Goal: Task Accomplishment & Management: Manage account settings

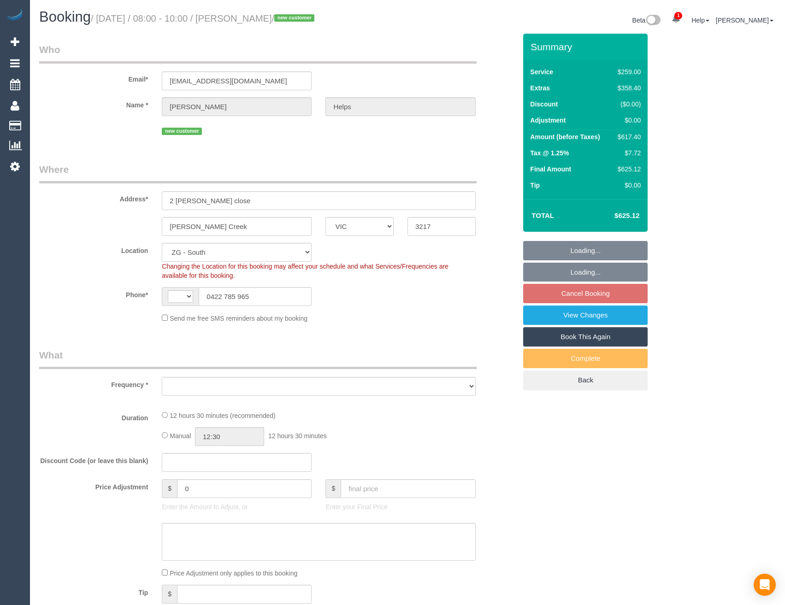
select select "VIC"
select select "string:AU"
select select "object:784"
select select "string:stripe-pm_1RuRpc2GScqysDRVkztFHtLl"
select select "number:28"
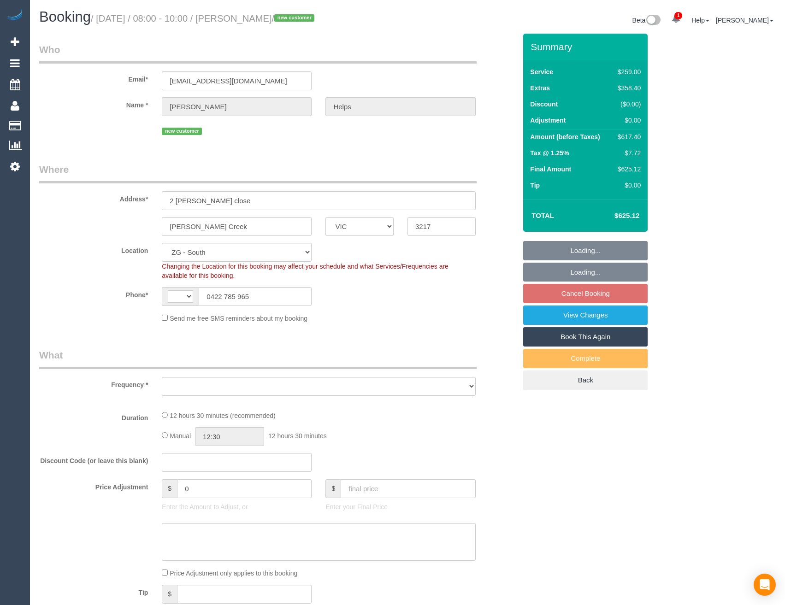
select select "number:14"
select select "number:18"
select select "number:24"
select select "number:26"
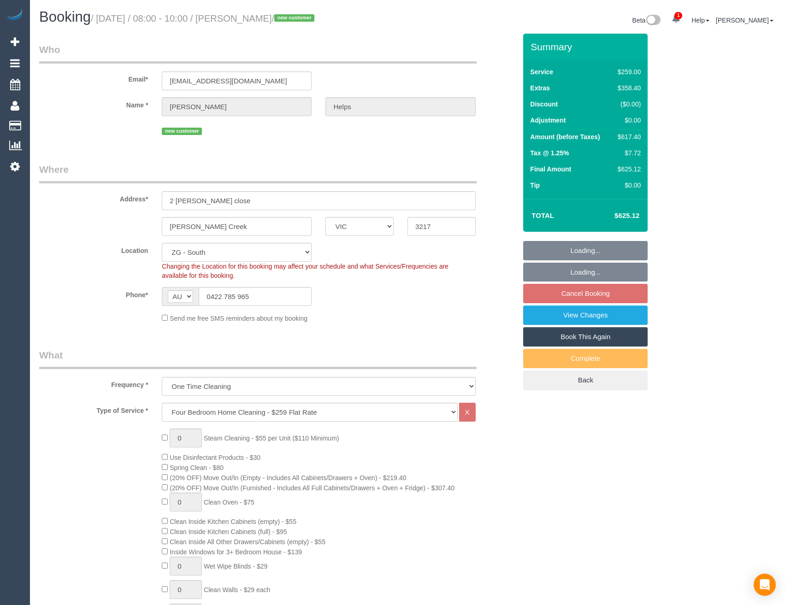
select select "object:845"
select select "spot2"
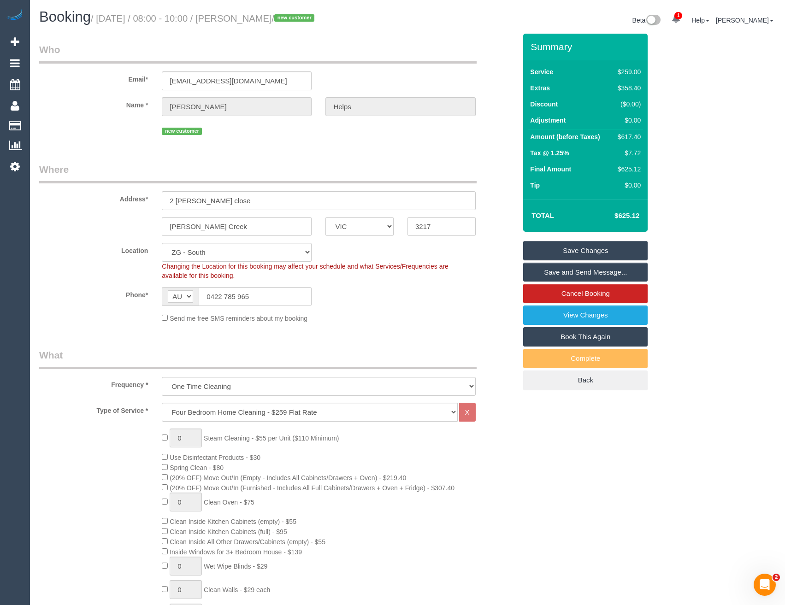
click at [496, 467] on div "0 Steam Cleaning - $55 per Unit ($110 Minimum) Use Disinfectant Products - $30 …" at bounding box center [339, 590] width 368 height 323
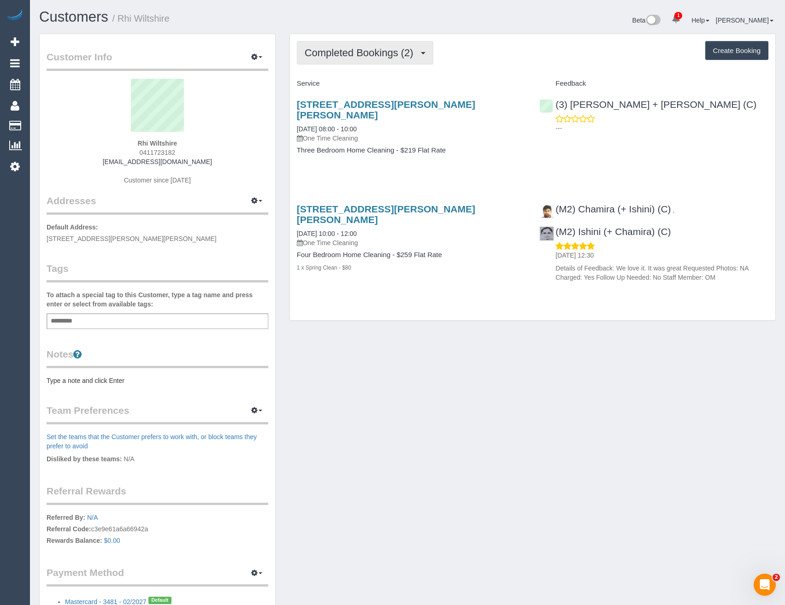
click at [408, 56] on span "Completed Bookings (2)" at bounding box center [361, 53] width 113 height 12
click at [475, 169] on div "Service Feedback 51 Field Street, Clifton Hill, VIC 3068 08/08/2025 08:00 - 10:…" at bounding box center [533, 183] width 472 height 214
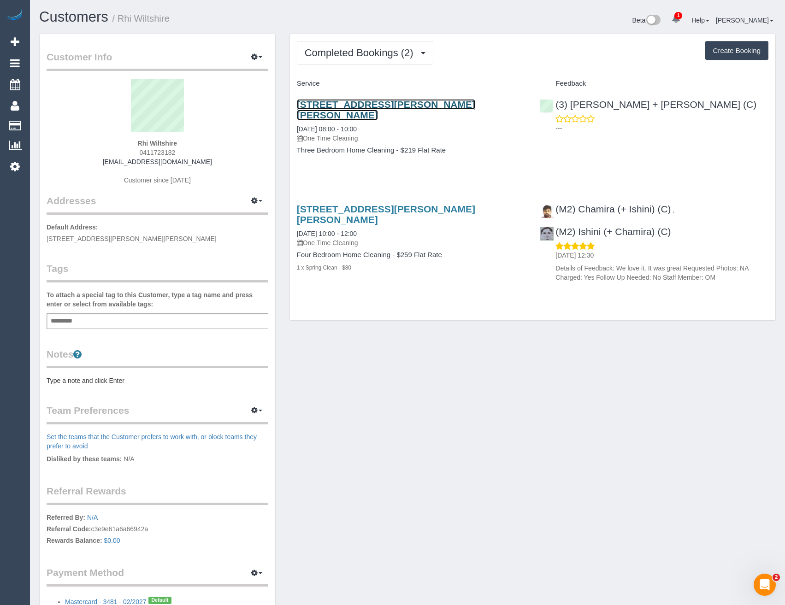
click at [355, 103] on link "51 Field Street, Clifton Hill, VIC 3068" at bounding box center [386, 109] width 178 height 21
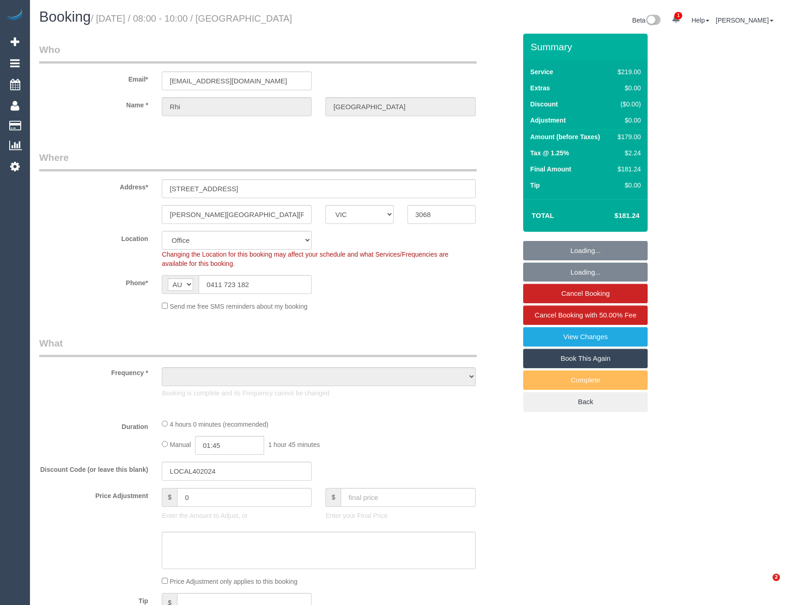
select select "VIC"
select select "number:27"
select select "number:14"
select select "number:19"
select select "number:22"
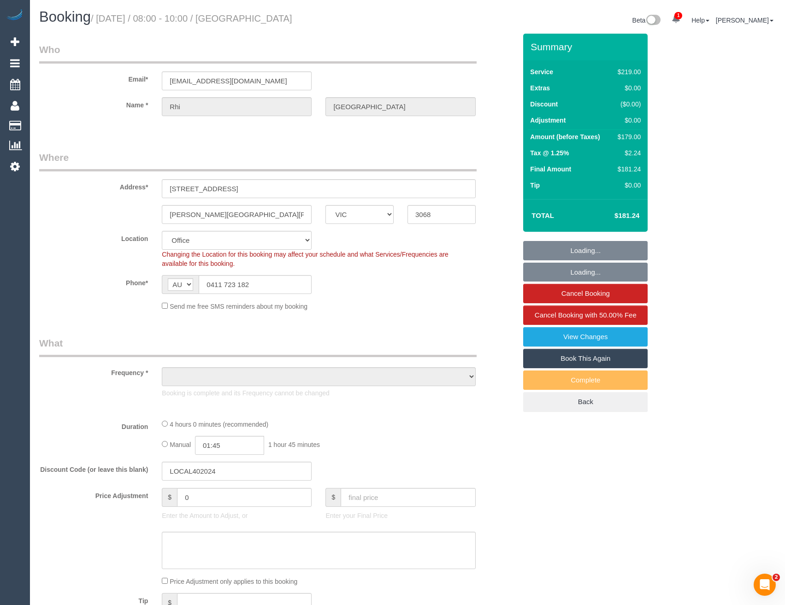
select select "number:13"
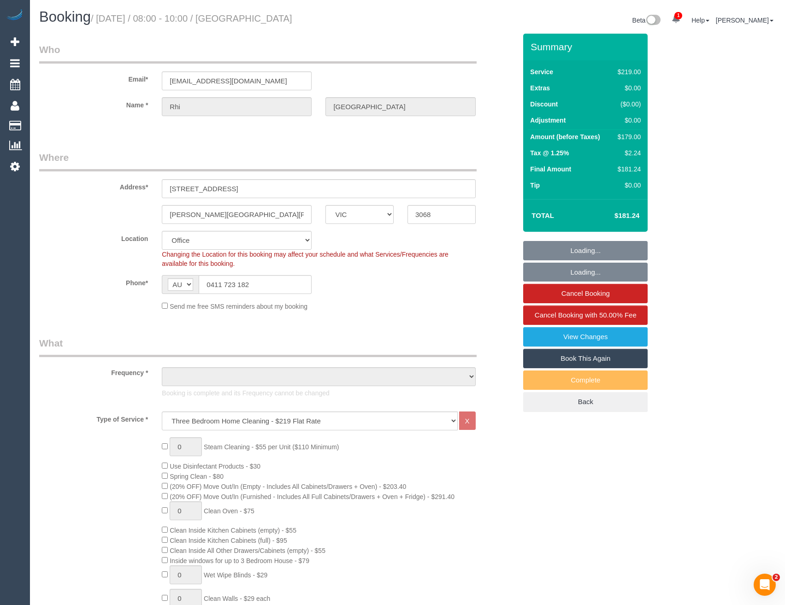
select select "object:2043"
select select "string:stripe-pm_1RRO552GScqysDRV8V8mPcFH"
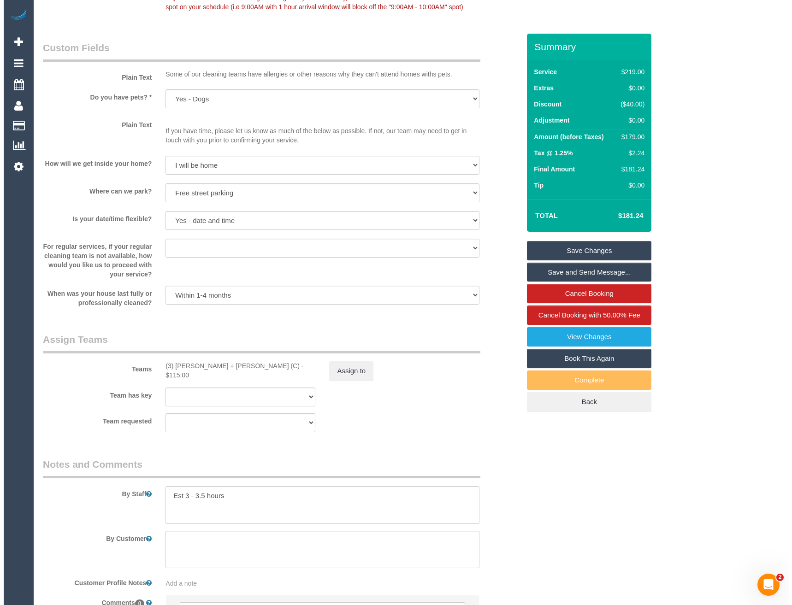
scroll to position [1252, 0]
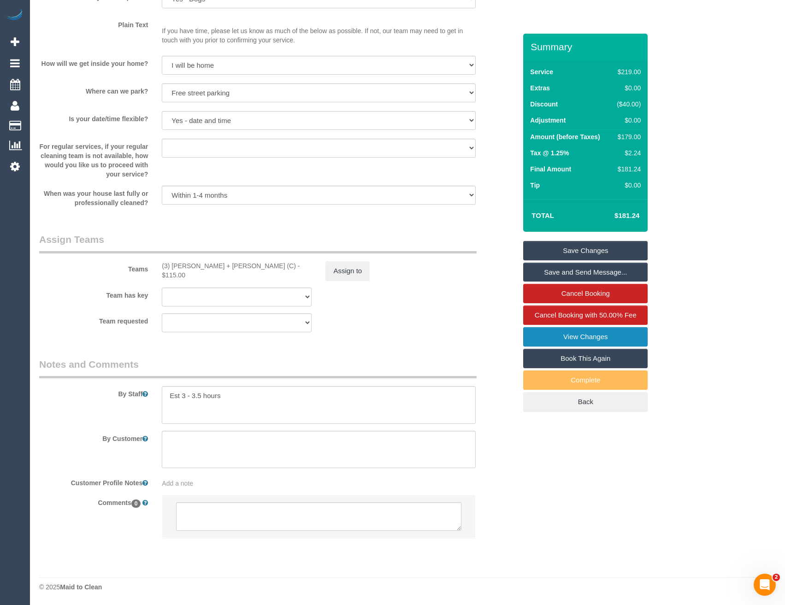
click at [571, 340] on link "View Changes" at bounding box center [585, 336] width 124 height 19
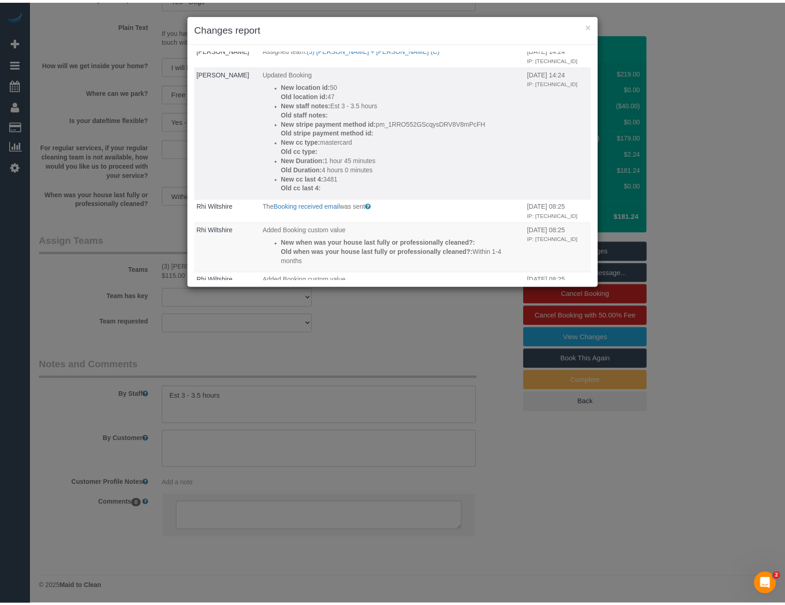
scroll to position [277, 0]
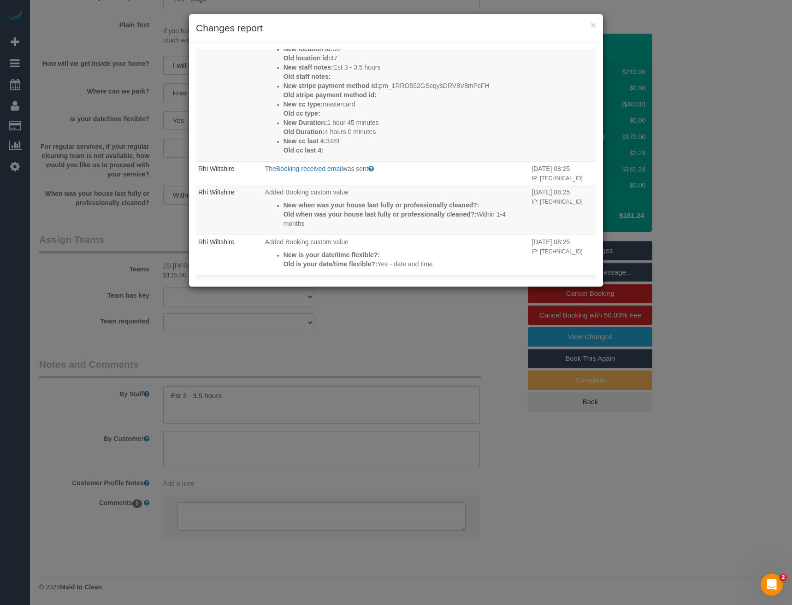
click at [324, 361] on div "× Changes report Who What When System The Booking Rating email was sent Sent to…" at bounding box center [396, 302] width 792 height 605
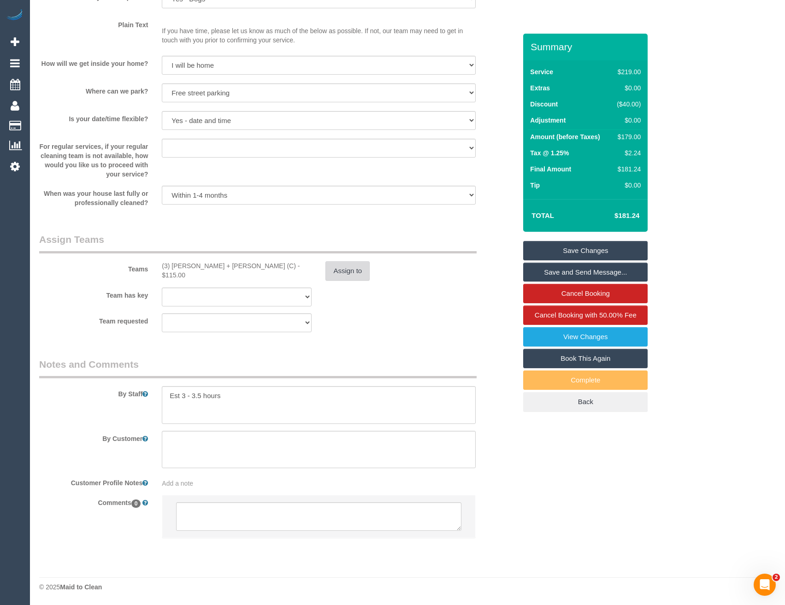
click at [342, 273] on button "Assign to" at bounding box center [347, 270] width 44 height 19
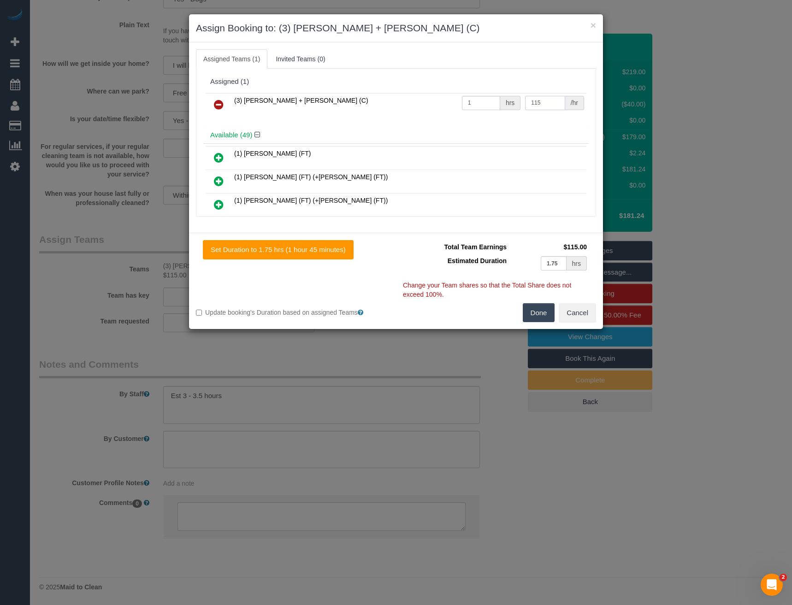
drag, startPoint x: 538, startPoint y: 106, endPoint x: 471, endPoint y: 110, distance: 67.4
click at [497, 112] on tr "(3) [PERSON_NAME] + [PERSON_NAME] (C) 1 hrs 115 /hr" at bounding box center [396, 105] width 381 height 24
type input "140"
click at [539, 310] on button "Done" at bounding box center [539, 312] width 32 height 19
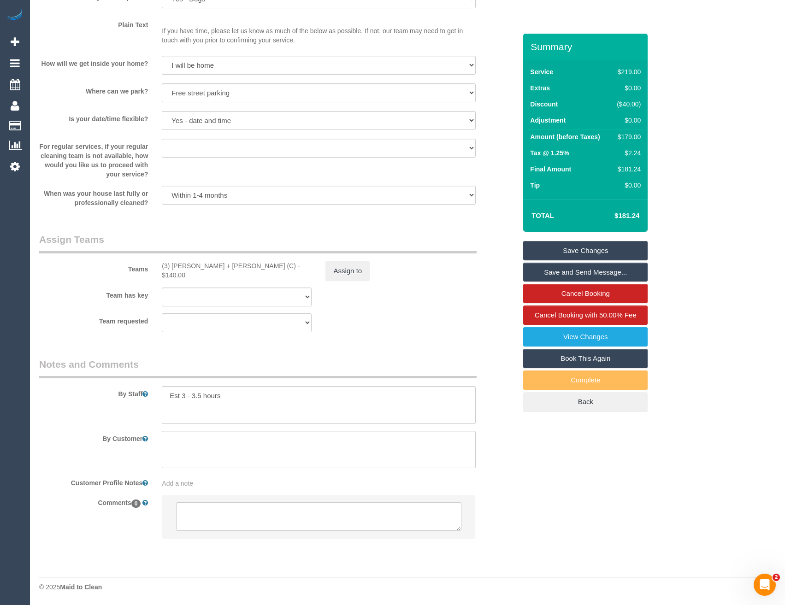
click at [575, 247] on link "Save Changes" at bounding box center [585, 250] width 124 height 19
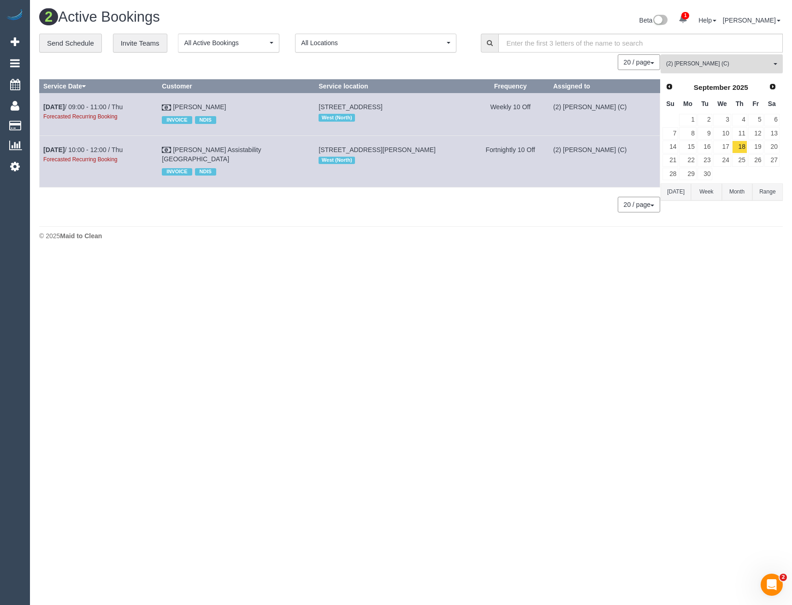
click at [737, 60] on span "(2) [PERSON_NAME] (C)" at bounding box center [718, 64] width 105 height 8
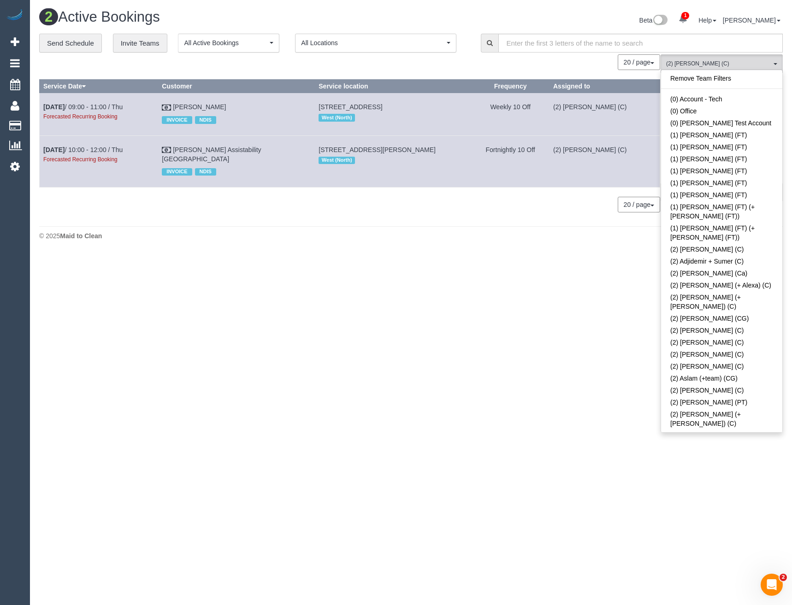
scroll to position [327, 0]
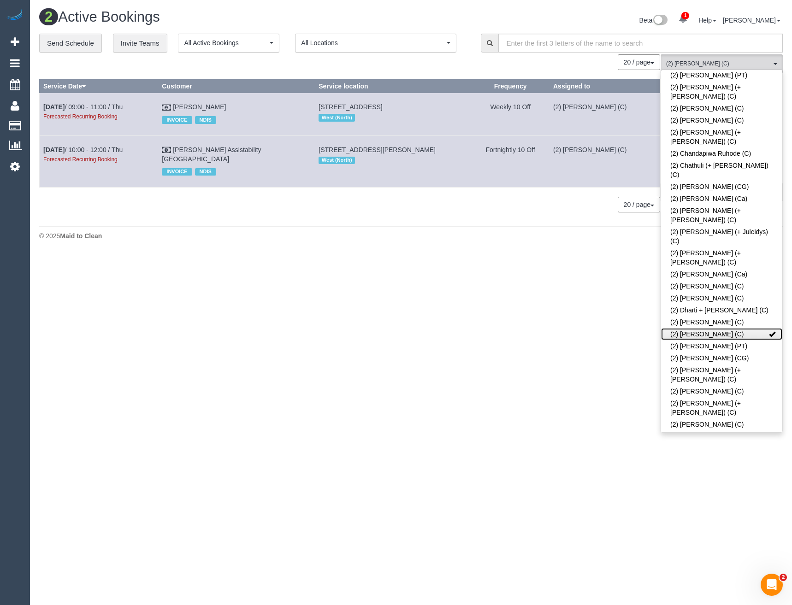
click at [726, 328] on link "(2) [PERSON_NAME] (C)" at bounding box center [721, 334] width 121 height 12
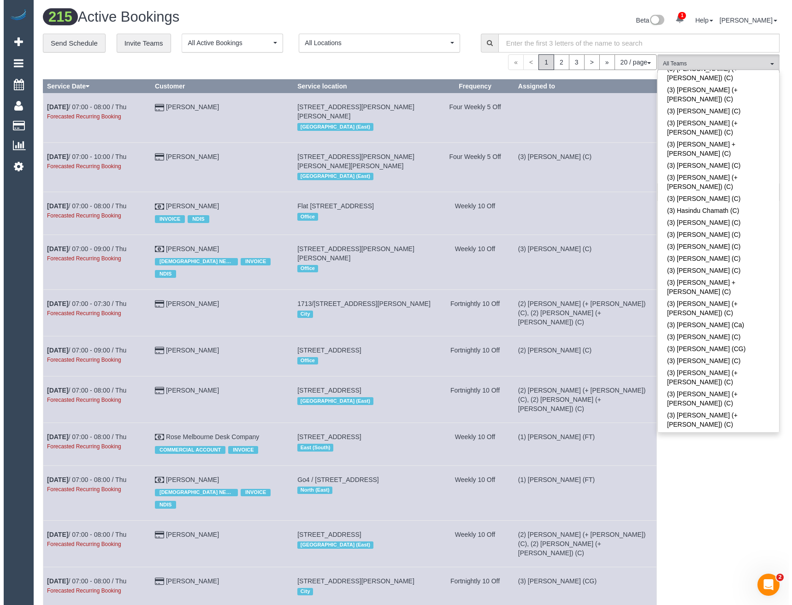
scroll to position [1480, 0]
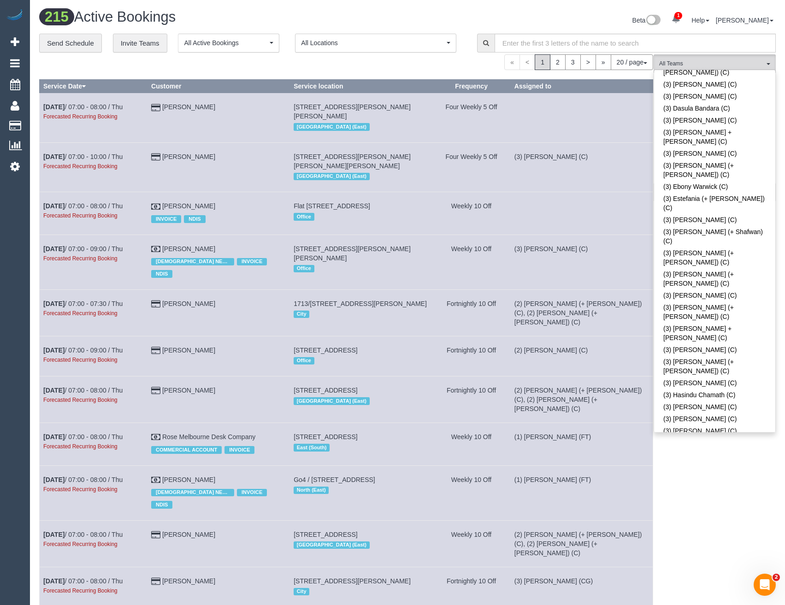
click at [701, 461] on link "(3) [PERSON_NAME] + [PERSON_NAME] (C)" at bounding box center [714, 471] width 121 height 21
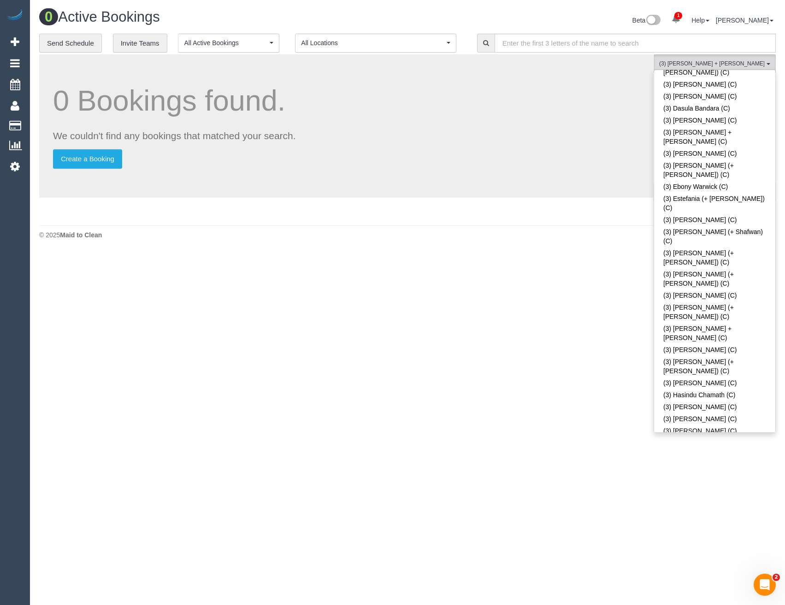
click at [729, 457] on body "1 Beta Your Notifications You have 0 alerts × You have 89 to charge for [DATE] …" at bounding box center [392, 302] width 785 height 605
